Goal: Information Seeking & Learning: Find specific fact

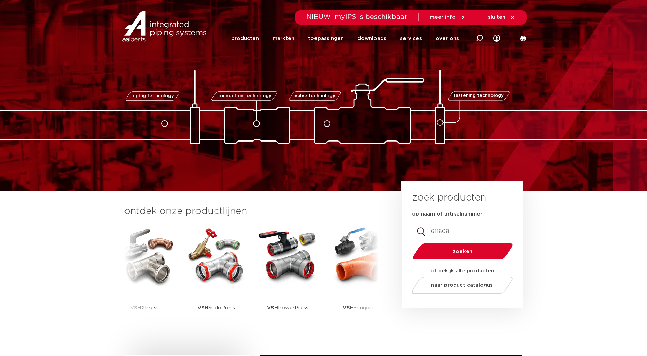
type input "6118081"
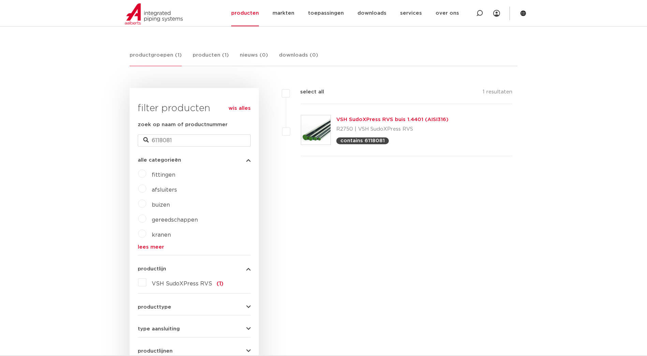
scroll to position [74, 0]
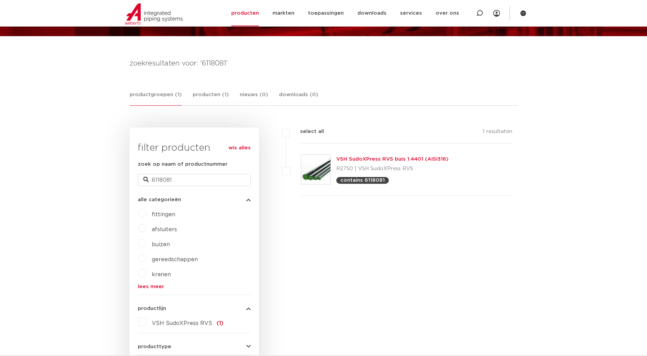
click at [400, 158] on link "VSH SudoXPress RVS buis 1.4401 (AISI316)" at bounding box center [392, 159] width 112 height 5
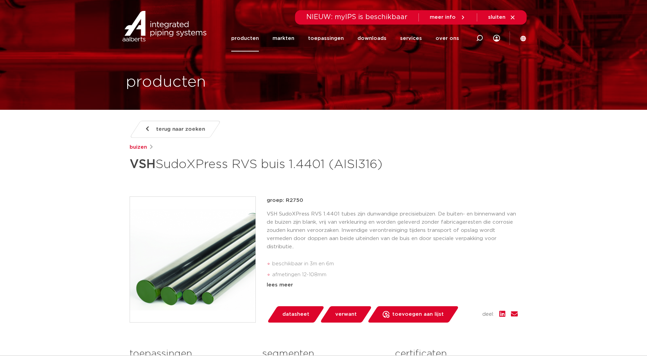
click at [191, 128] on span "terug naar zoeken" at bounding box center [180, 129] width 49 height 11
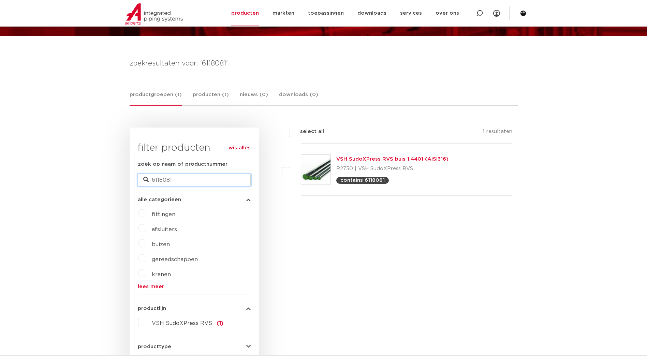
click at [182, 178] on input "6118081" at bounding box center [194, 180] width 113 height 12
type input "6118090"
click at [400, 159] on link "VSH SudoXPress RVS buis 1.4401 (AISI316)" at bounding box center [392, 159] width 112 height 5
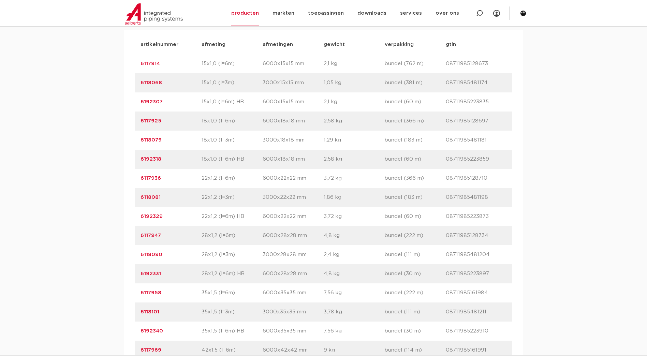
scroll to position [478, 0]
